Goal: Transaction & Acquisition: Download file/media

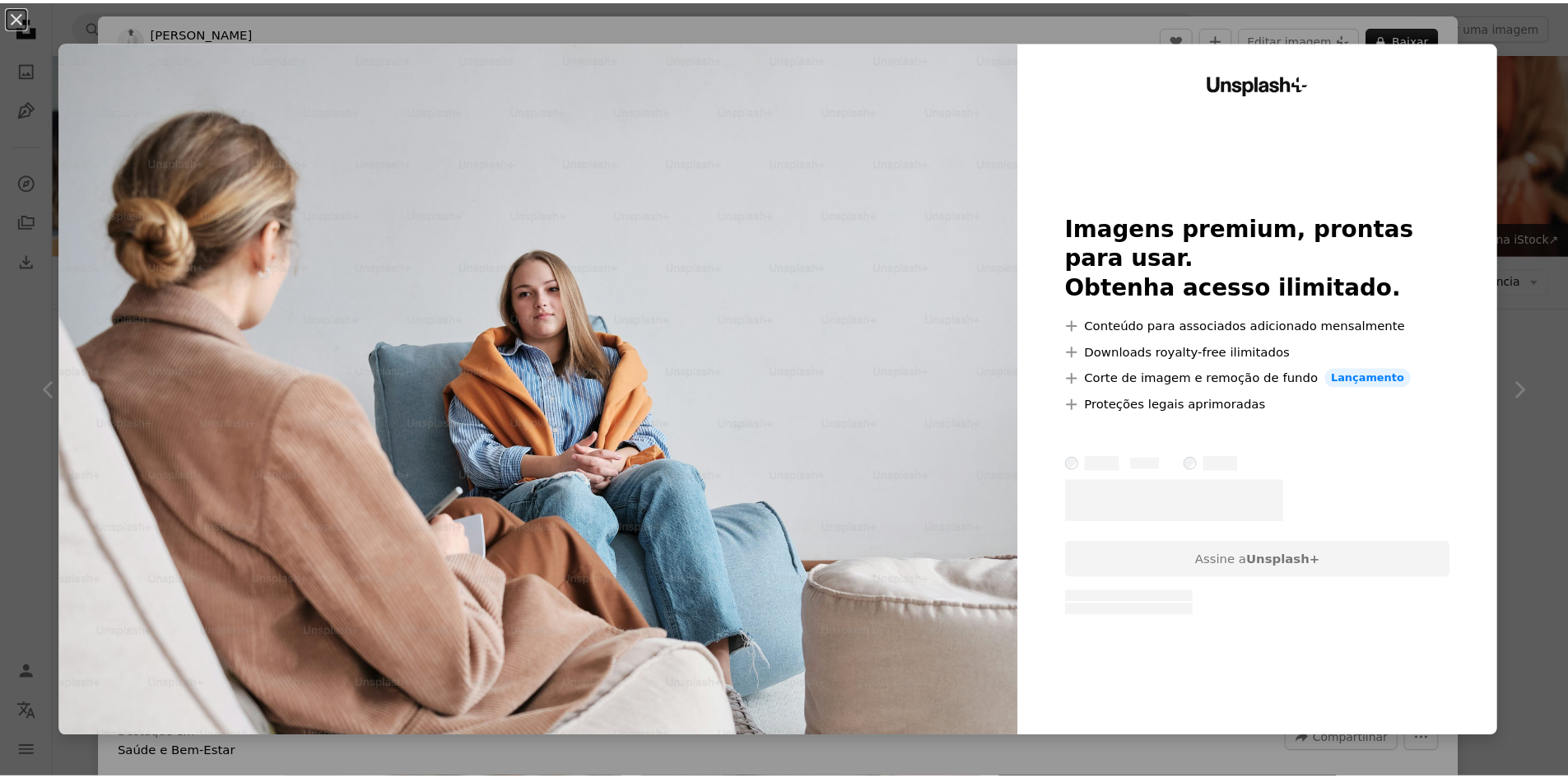
scroll to position [823, 0]
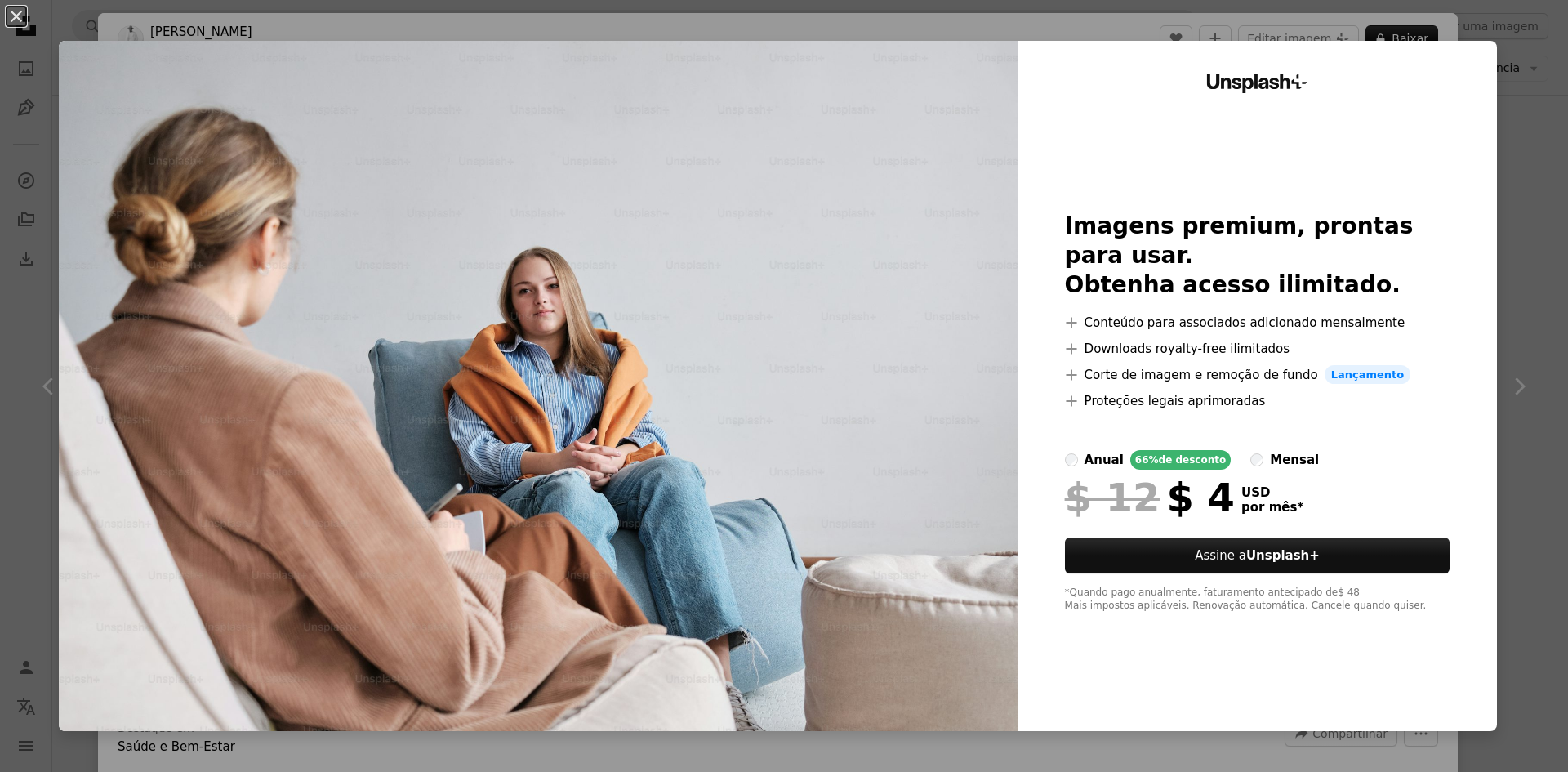
click at [1495, 197] on div "An X shape Unsplash+ Imagens premium, prontas para usar. Obtenha acesso ilimita…" at bounding box center [784, 386] width 1568 height 772
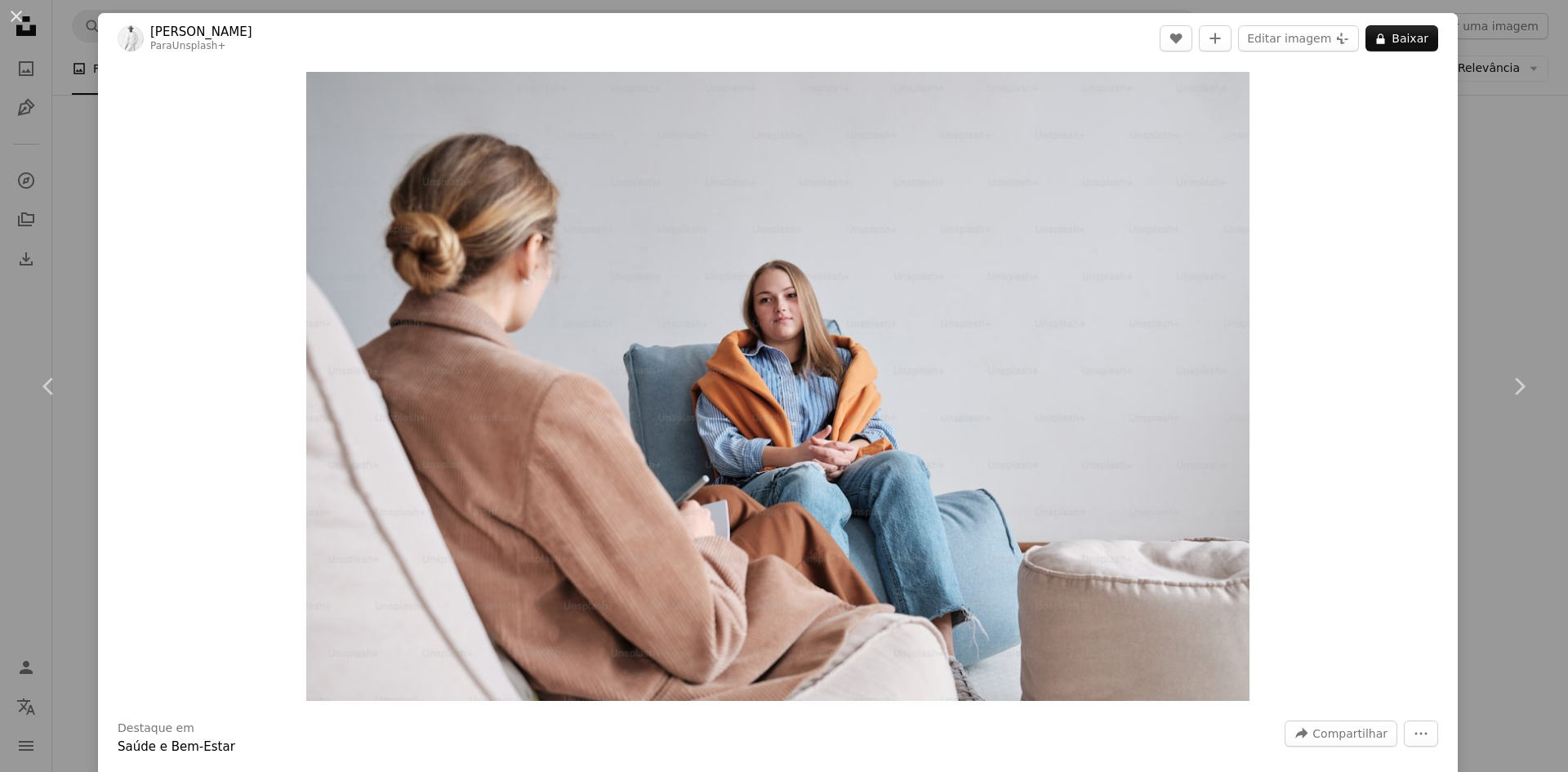
click at [1496, 197] on div "An X shape Chevron left Chevron right [PERSON_NAME] Para Unsplash+ A heart A pl…" at bounding box center [784, 386] width 1568 height 772
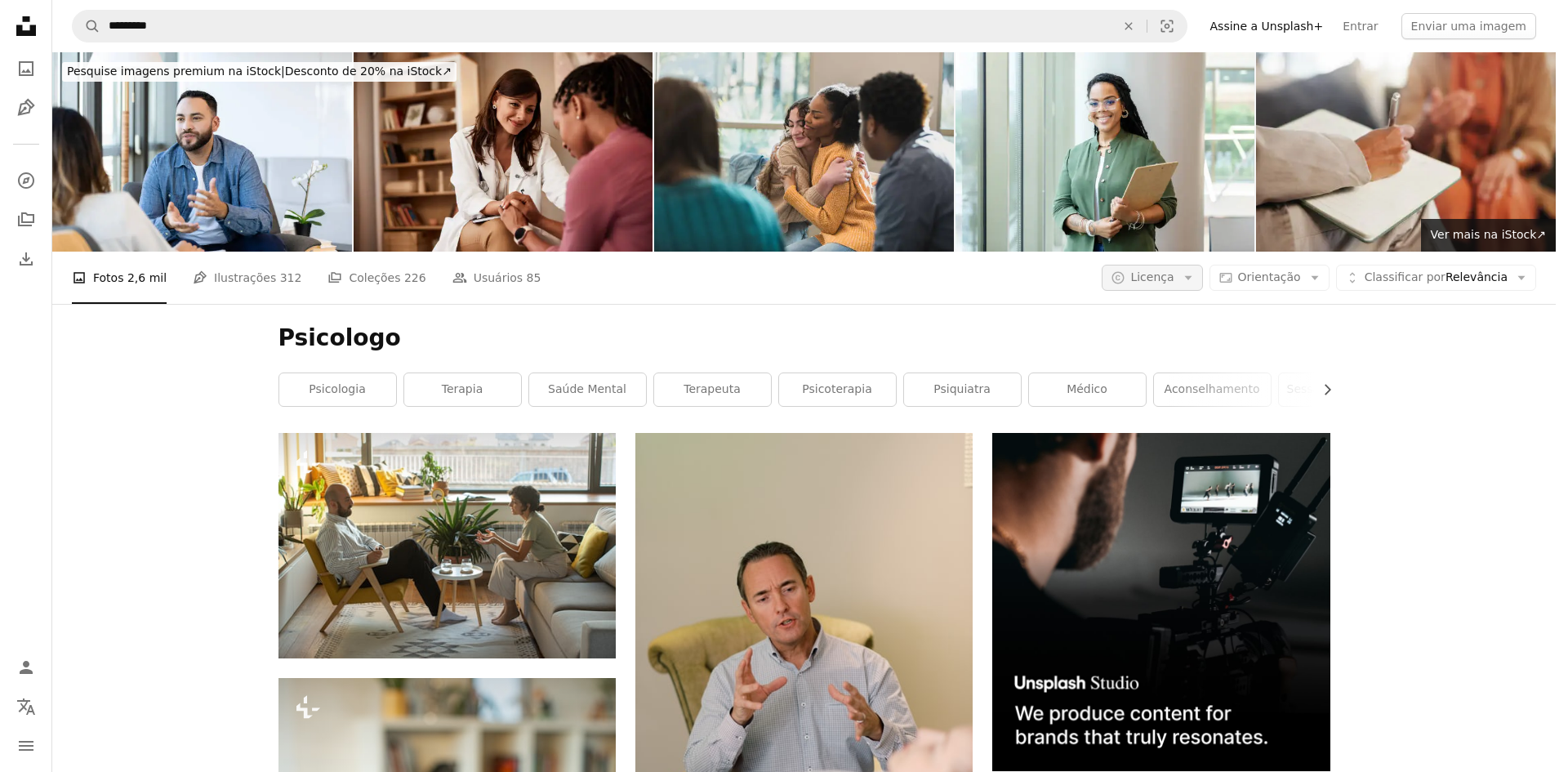
click at [1196, 271] on icon "Arrow down" at bounding box center [1188, 278] width 15 height 15
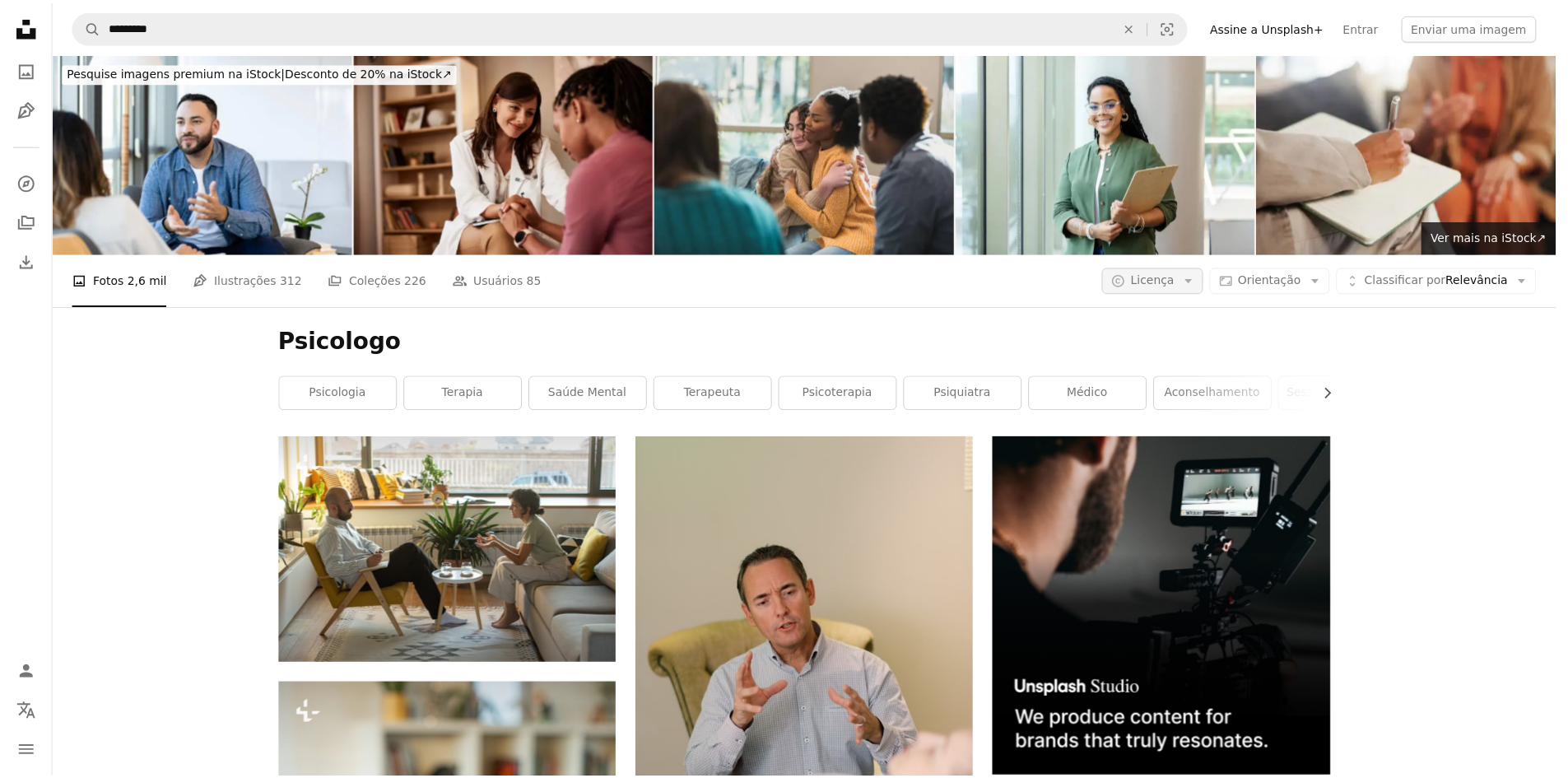
scroll to position [823, 0]
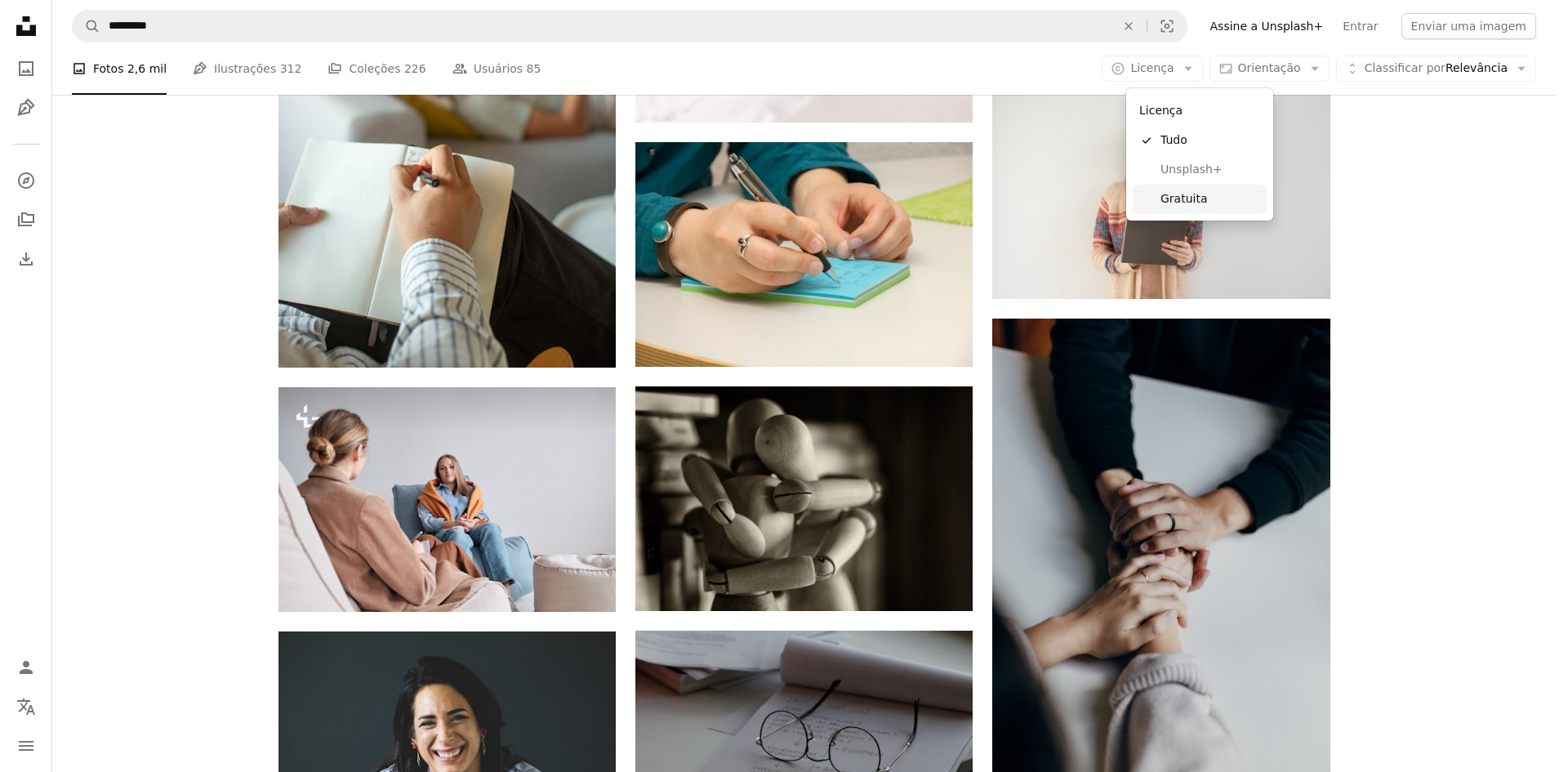
click at [1178, 191] on span "Gratuita" at bounding box center [1211, 198] width 100 height 16
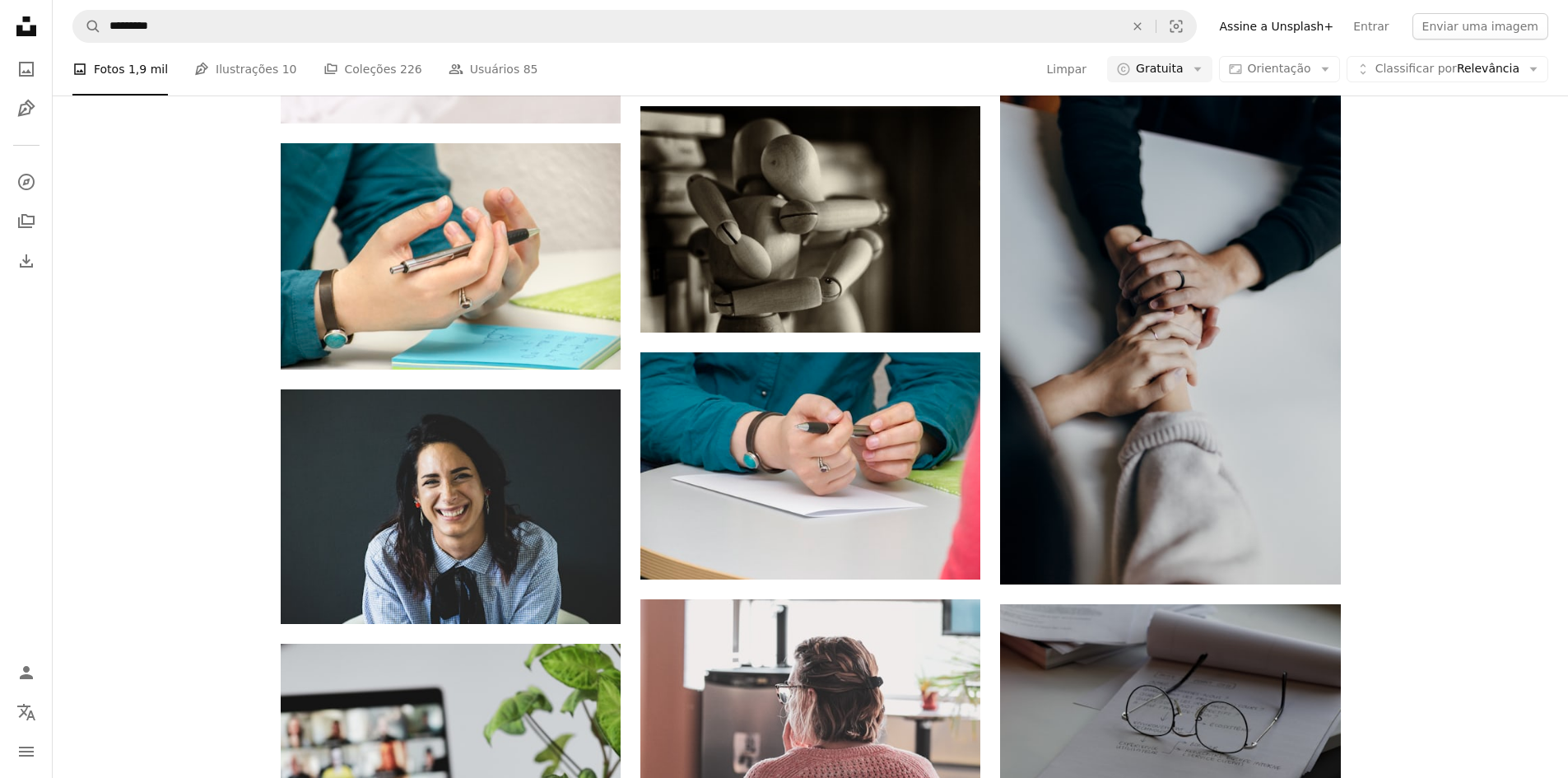
scroll to position [2150, 0]
